Goal: Check status: Check status

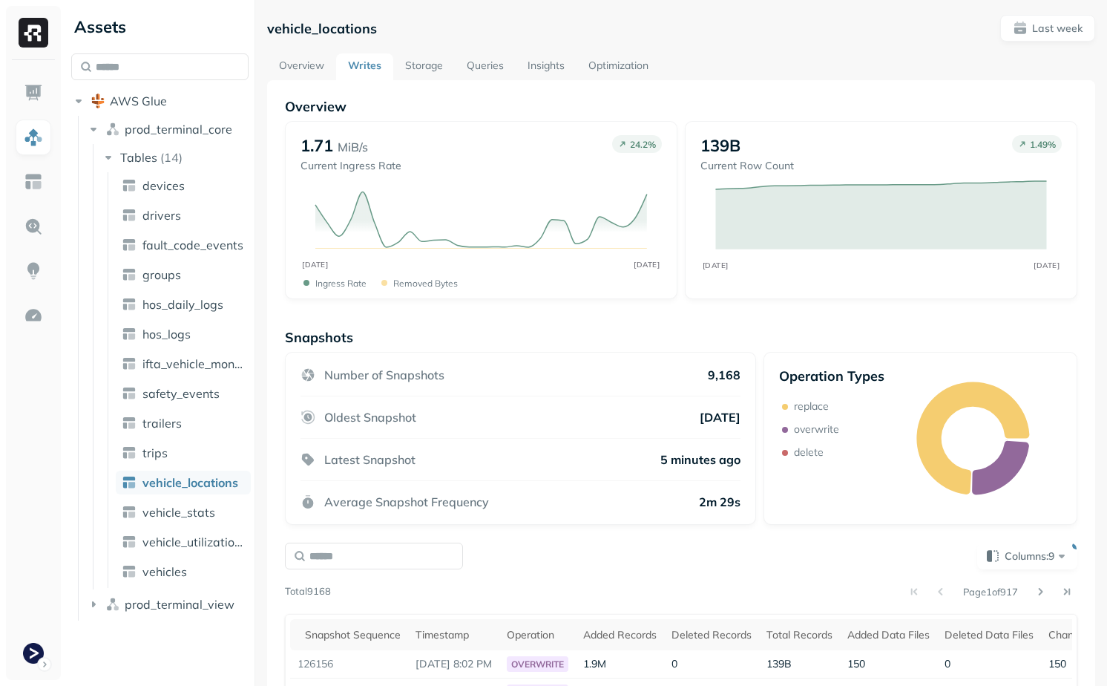
click at [654, 581] on div "Page 1 of 917" at bounding box center [704, 591] width 746 height 21
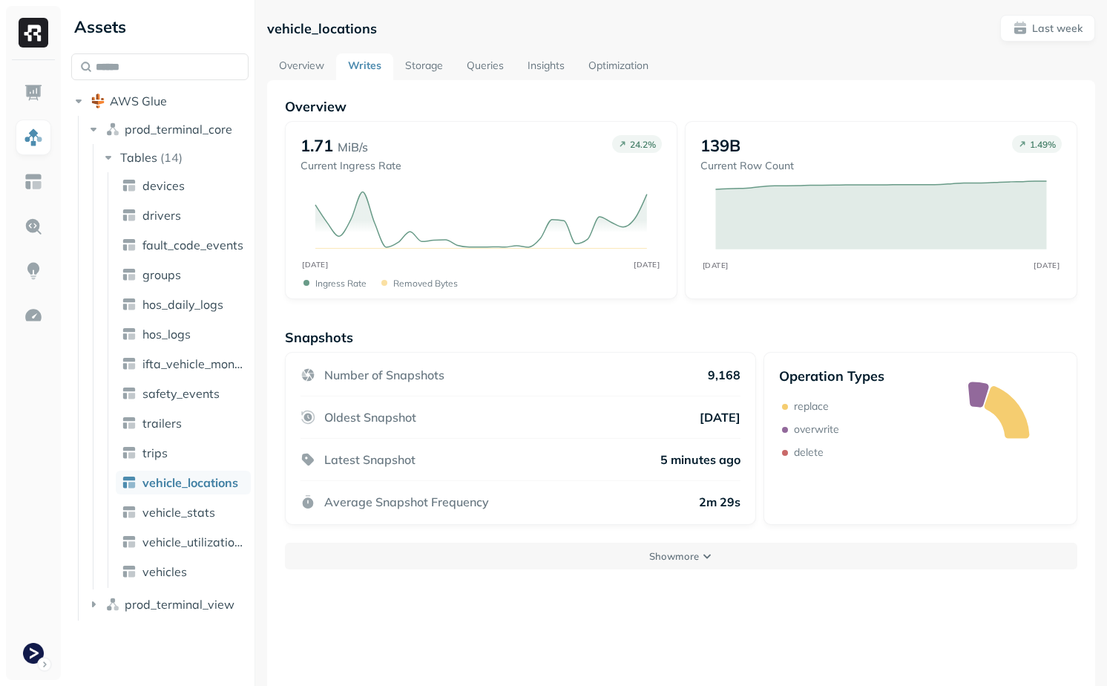
click at [412, 72] on link "Storage" at bounding box center [424, 66] width 62 height 27
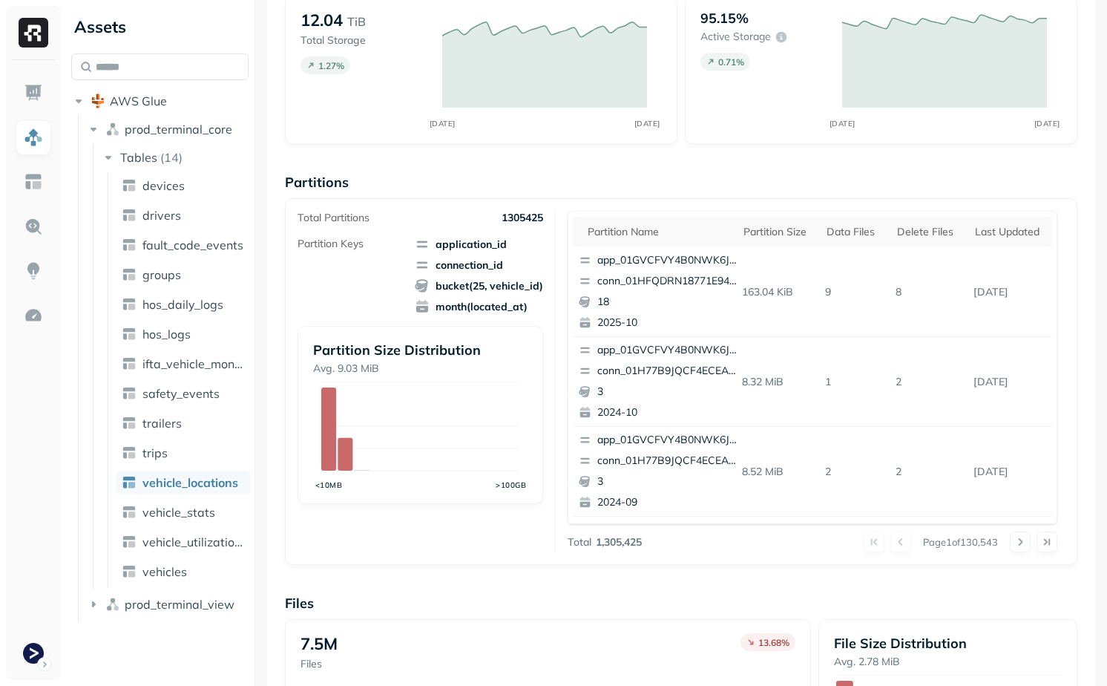
scroll to position [99, 0]
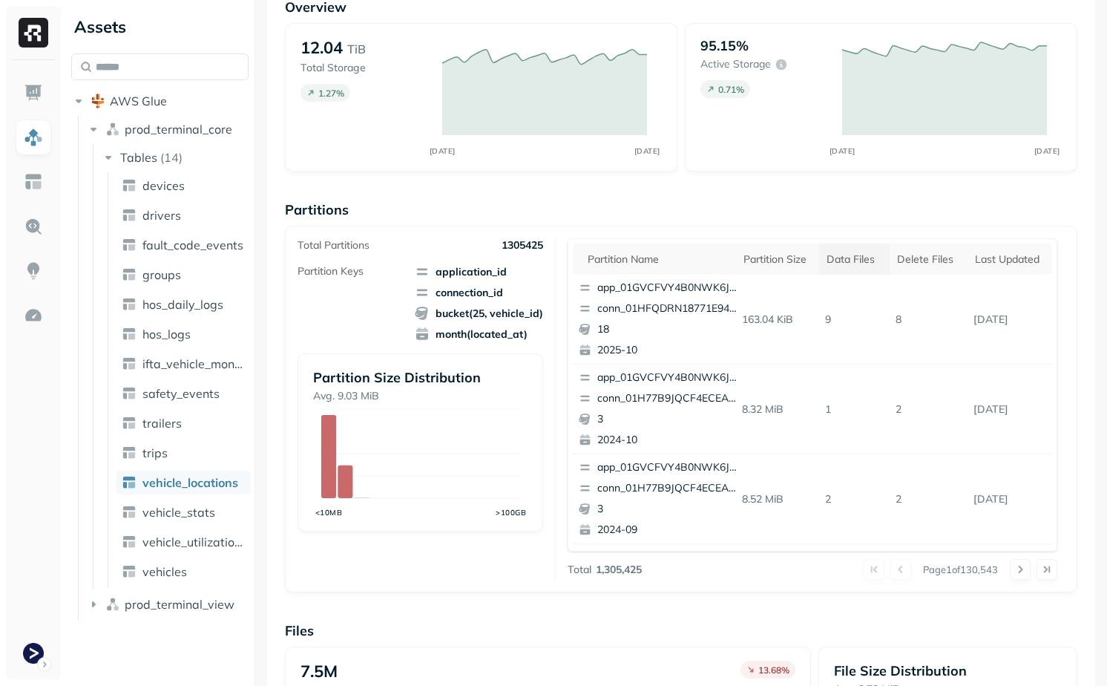
click at [841, 257] on div "Data Files" at bounding box center [855, 259] width 56 height 14
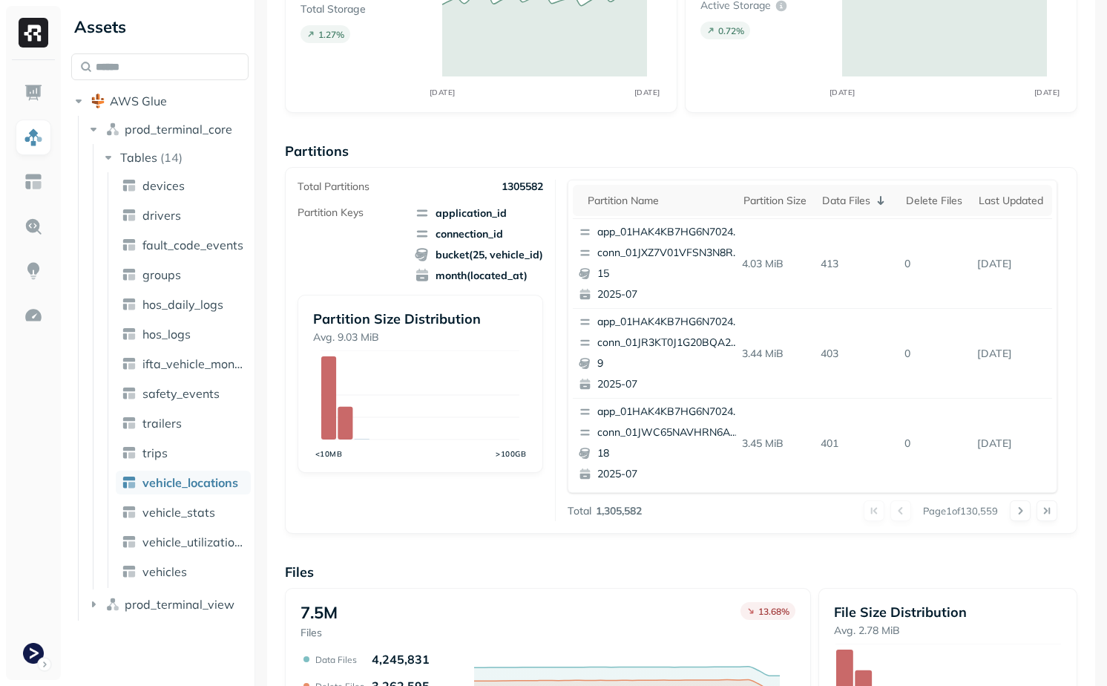
scroll to position [0, 0]
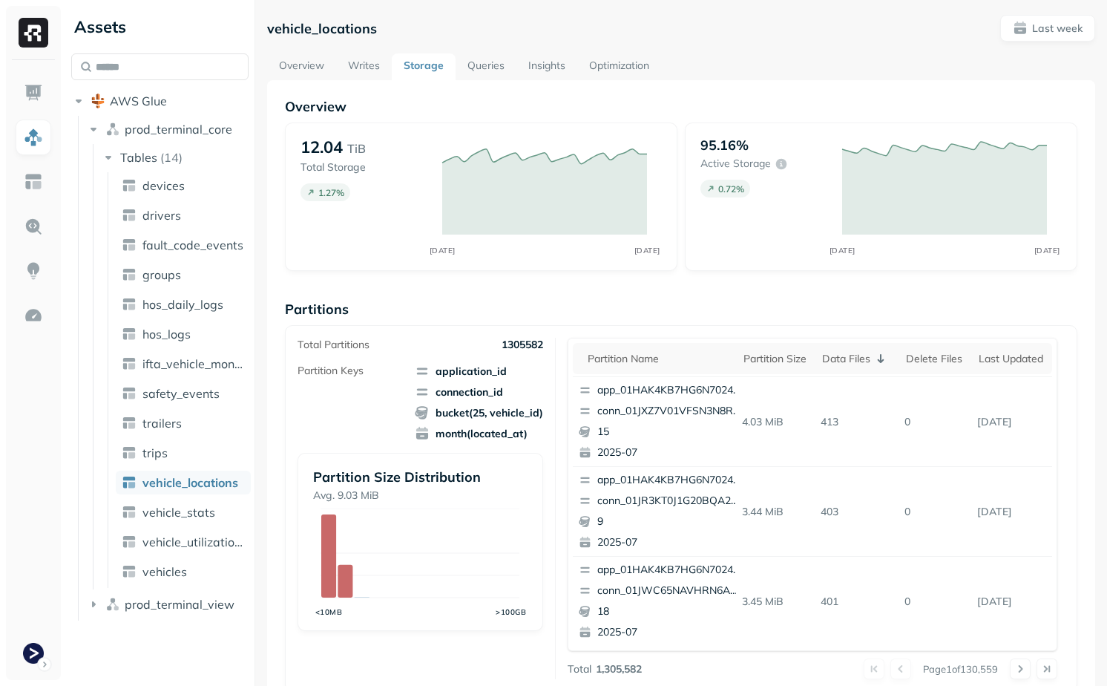
click at [617, 76] on link "Optimization" at bounding box center [619, 66] width 84 height 27
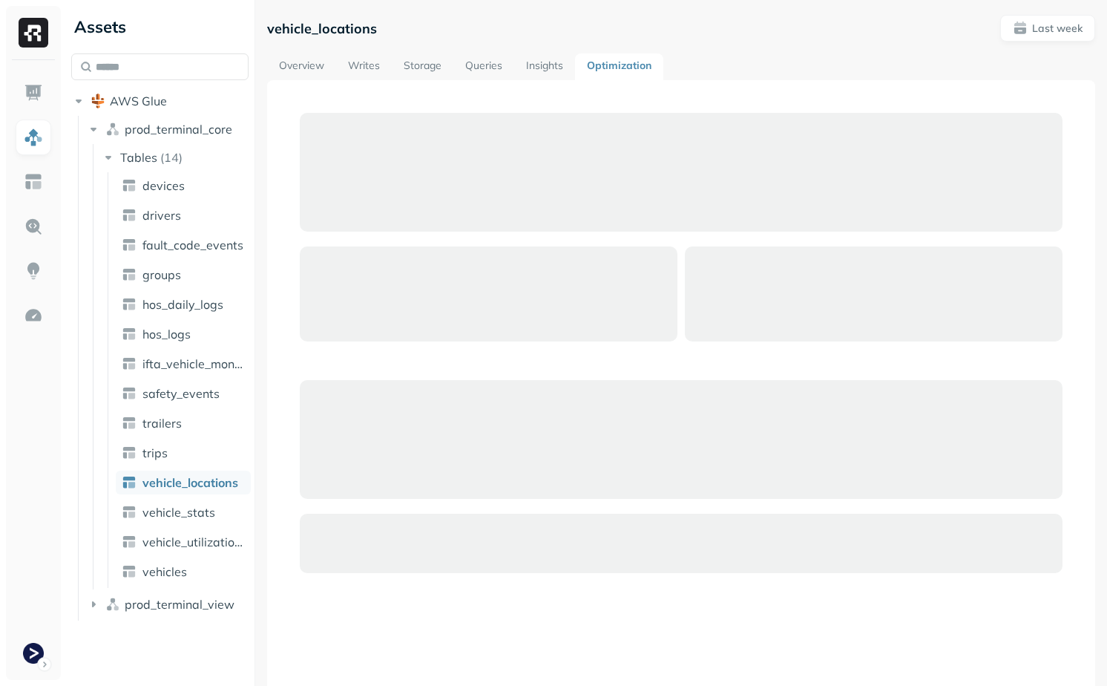
scroll to position [116, 0]
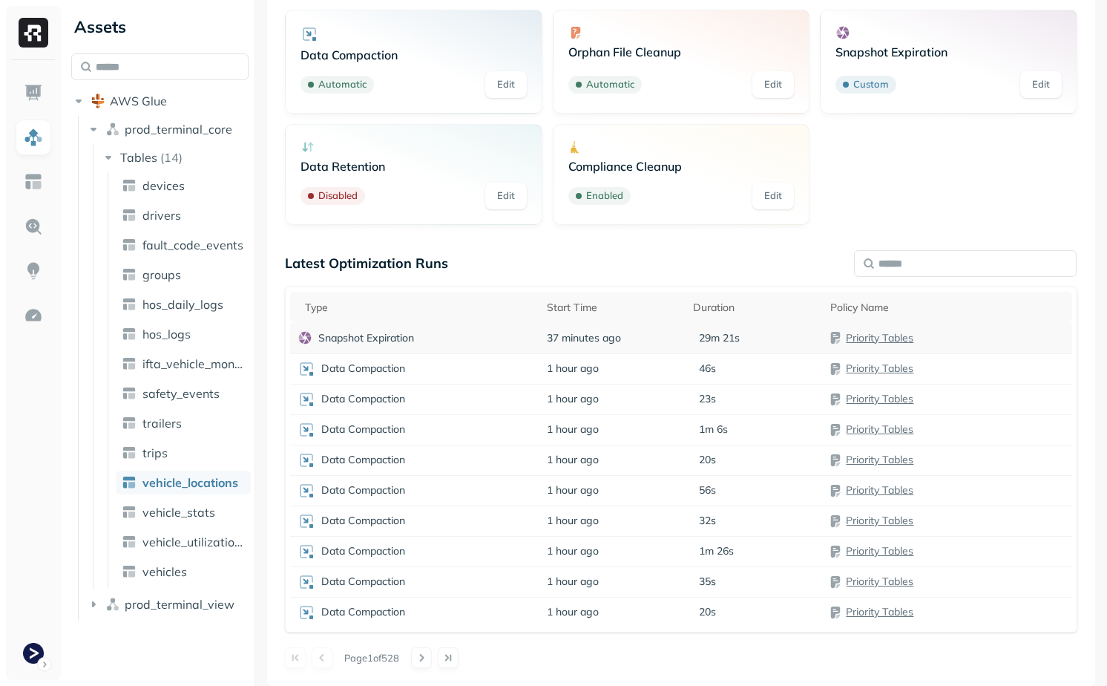
click at [493, 343] on div "Snapshot Expiration" at bounding box center [415, 337] width 234 height 15
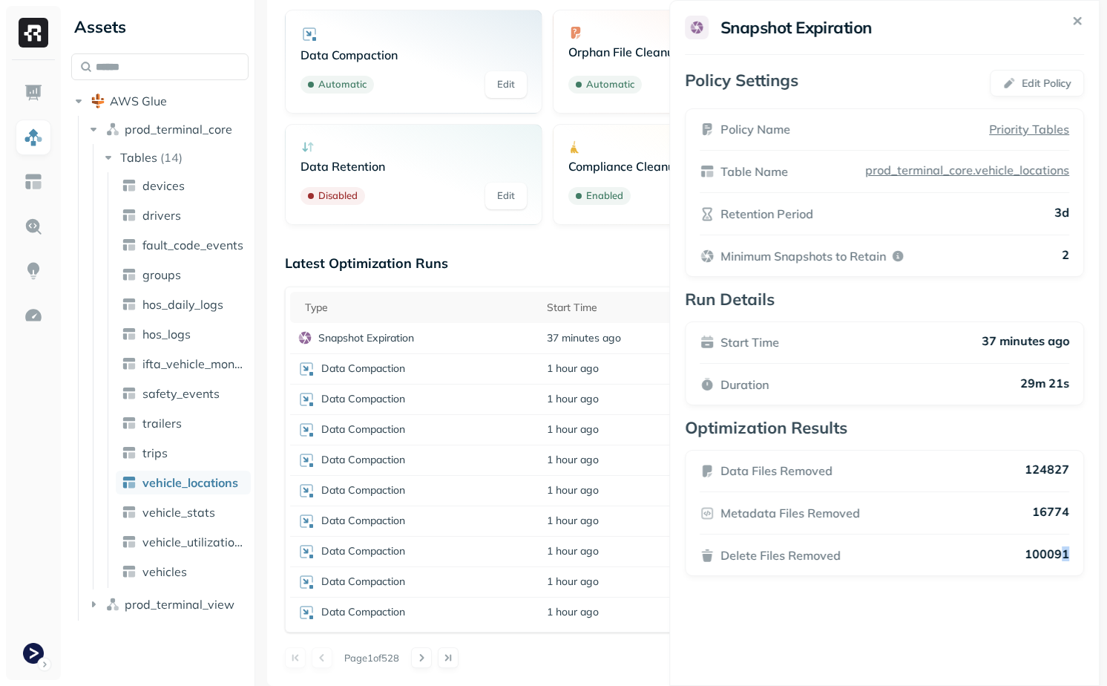
drag, startPoint x: 1079, startPoint y: 551, endPoint x: 1061, endPoint y: 551, distance: 17.8
click at [1061, 551] on div "Data Files Removed 124827 Metadata Files Removed 16774 Delete Files Removed 100…" at bounding box center [884, 513] width 399 height 126
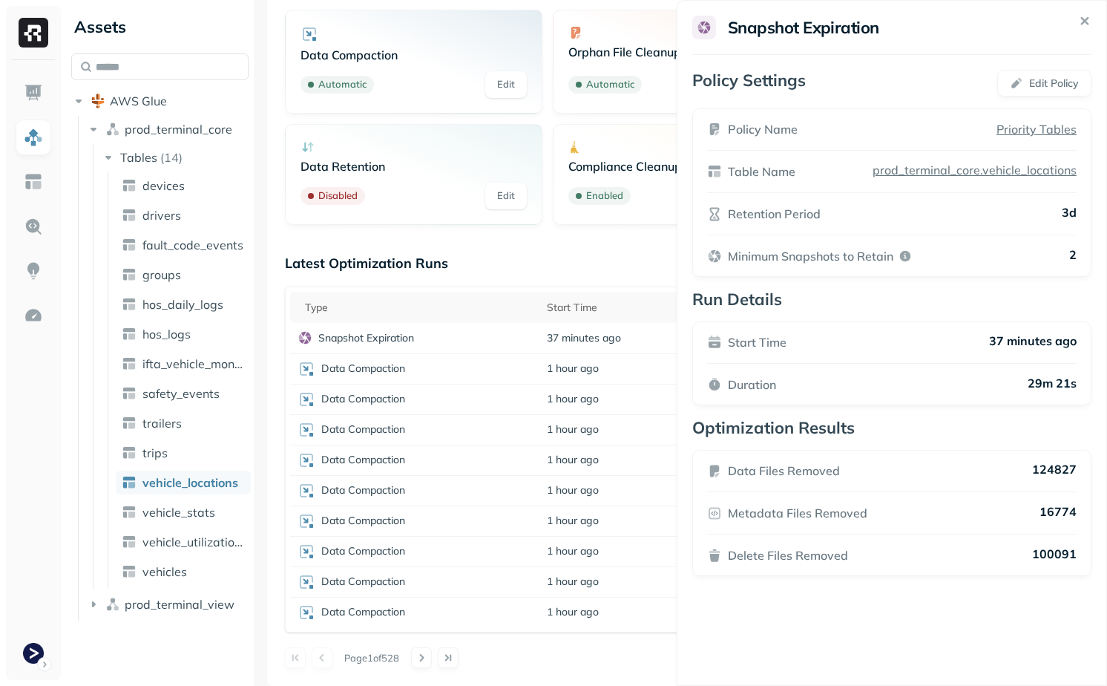
click at [1065, 556] on p "100091" at bounding box center [1054, 555] width 45 height 18
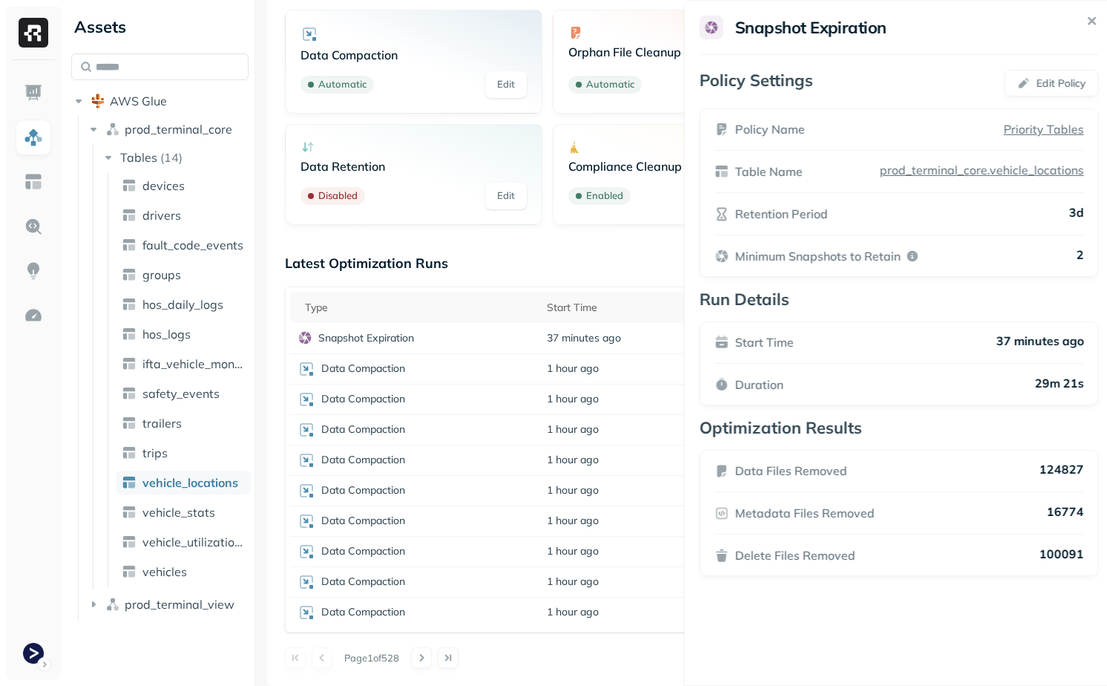
drag, startPoint x: 1037, startPoint y: 556, endPoint x: 1045, endPoint y: 556, distance: 8.2
click at [1045, 556] on p "100091" at bounding box center [1061, 555] width 45 height 18
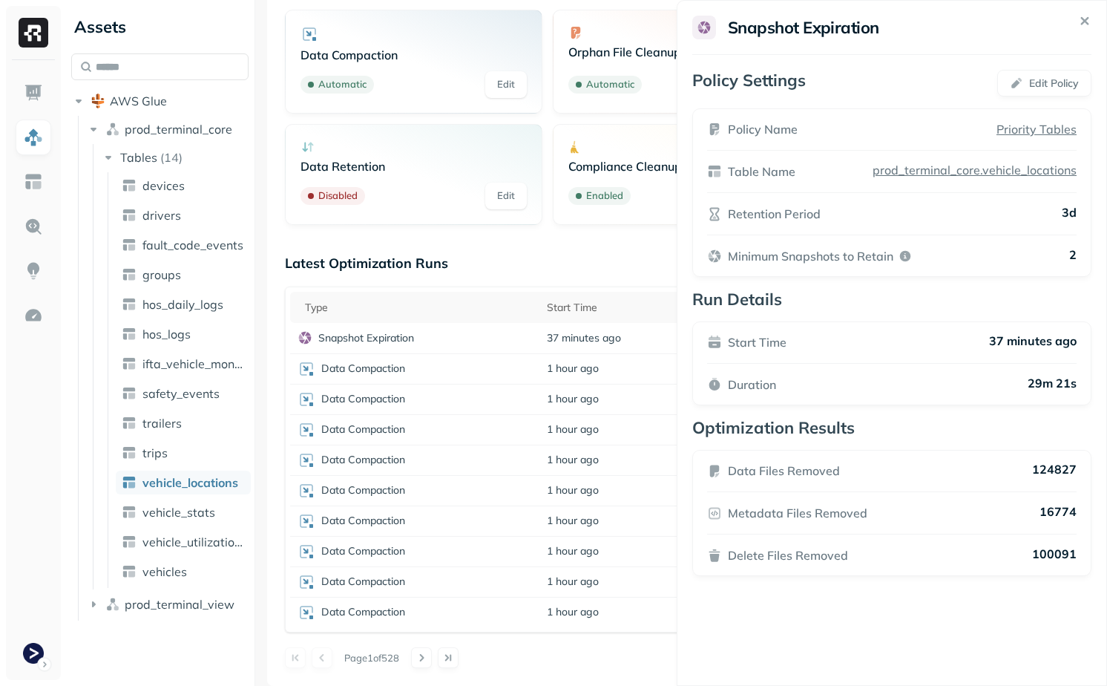
click at [646, 246] on html "Assets AWS Glue prod_terminal_core Tables ( 14 ) devices drivers fault_code_eve…" at bounding box center [553, 343] width 1107 height 686
